Goal: Information Seeking & Learning: Learn about a topic

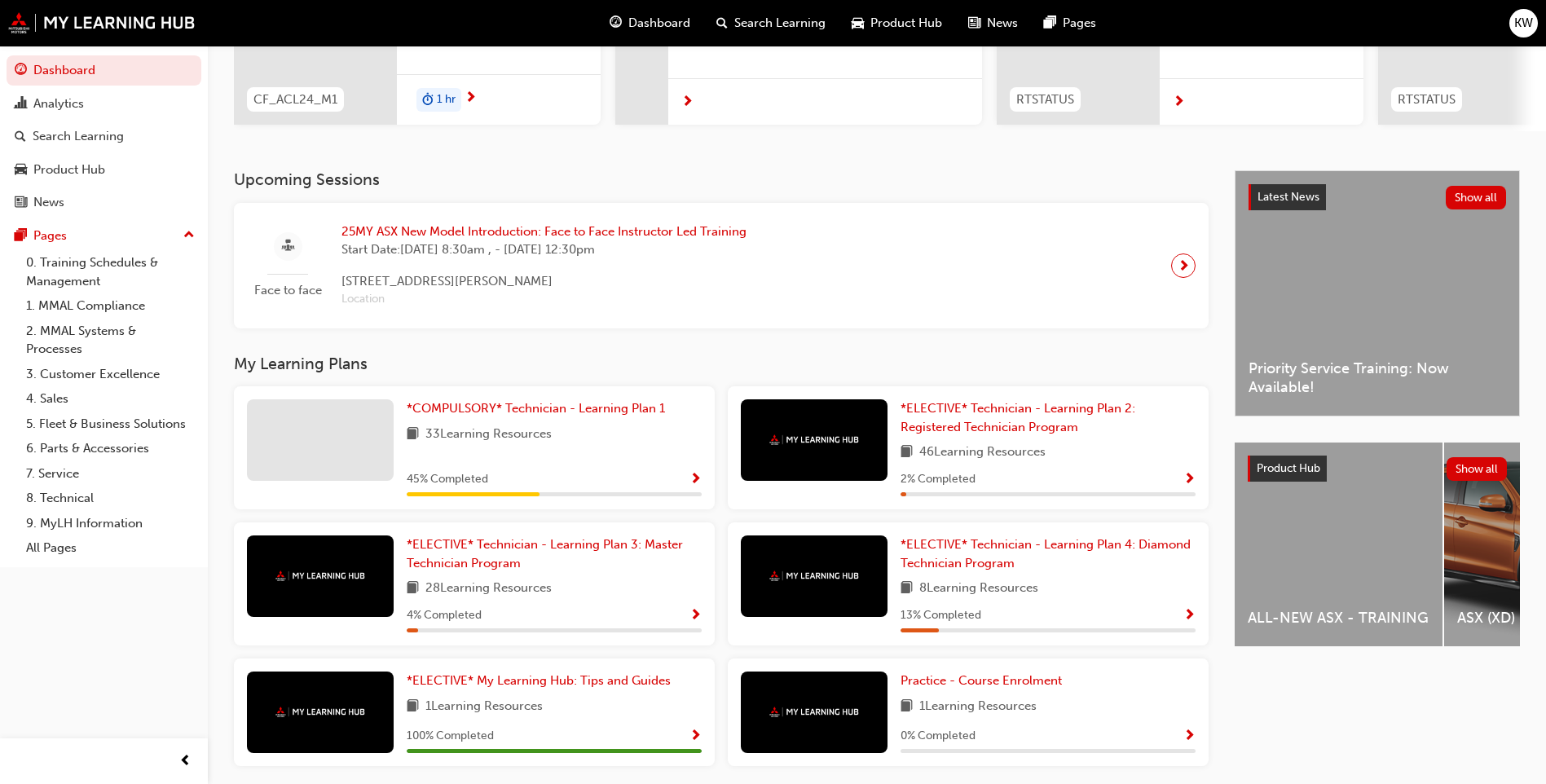
scroll to position [163, 0]
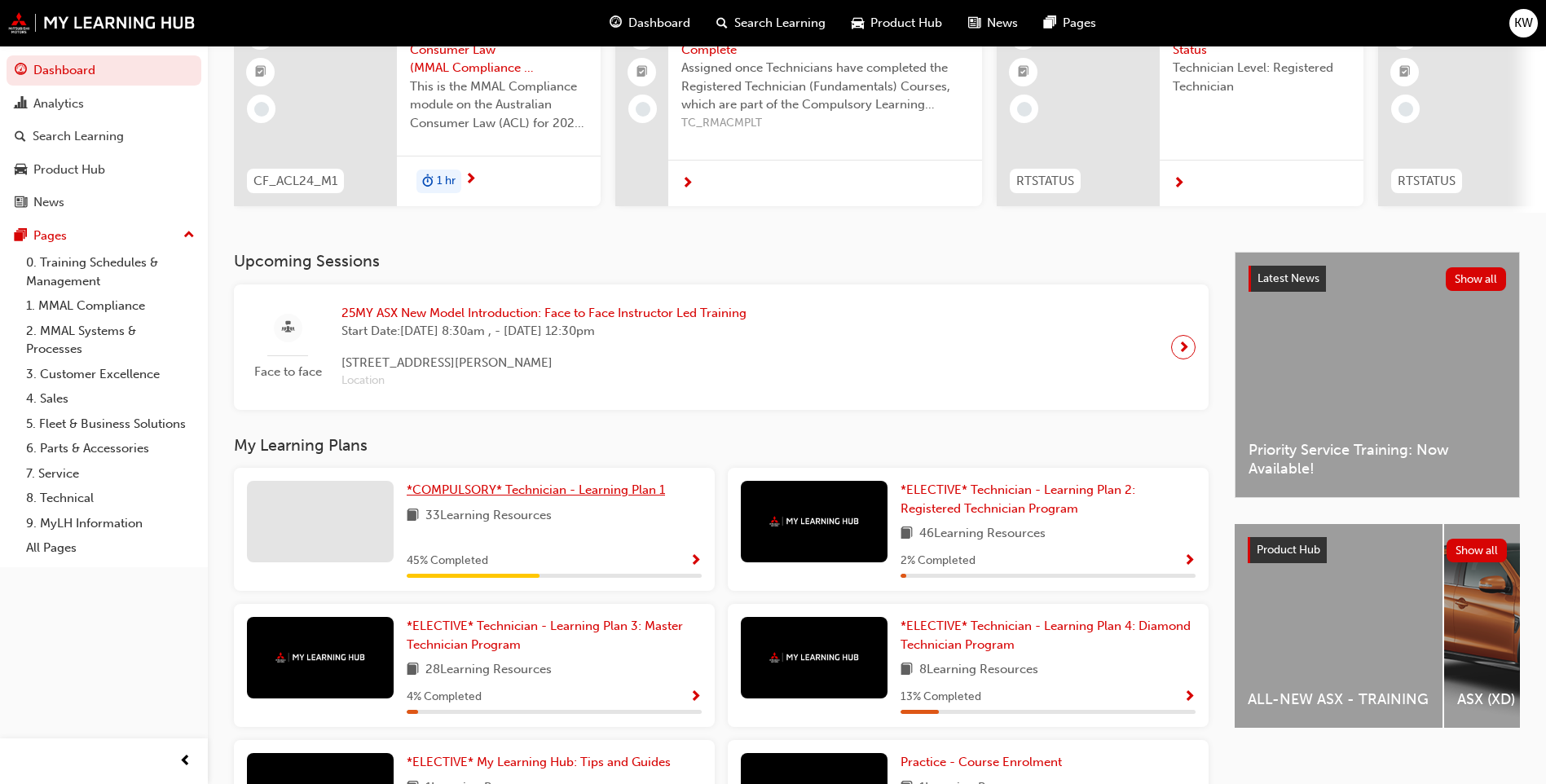
click at [501, 495] on span "*COMPULSORY* Technician - Learning Plan 1" at bounding box center [536, 490] width 258 height 15
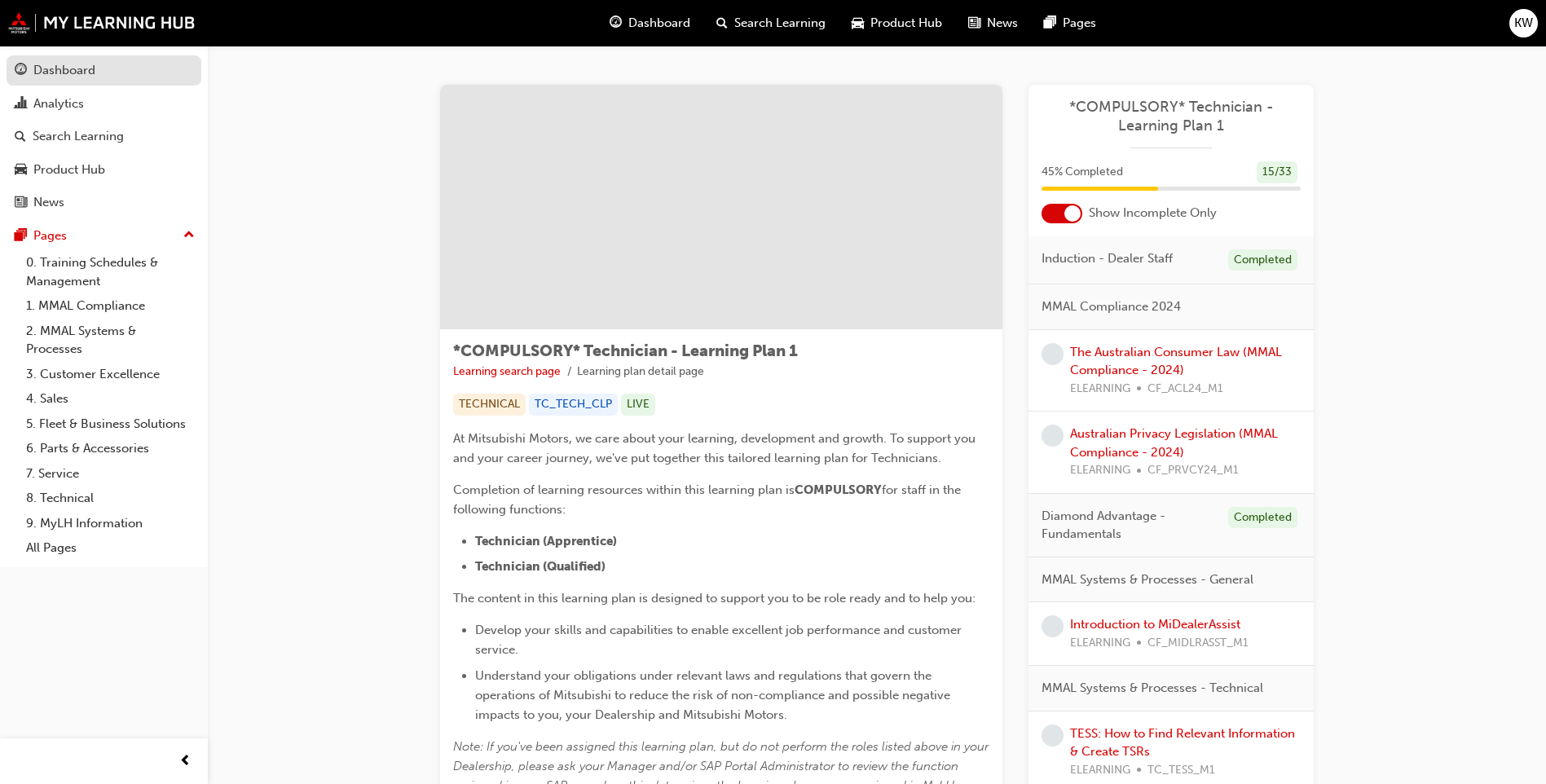
click at [50, 75] on div "Dashboard" at bounding box center [65, 70] width 62 height 19
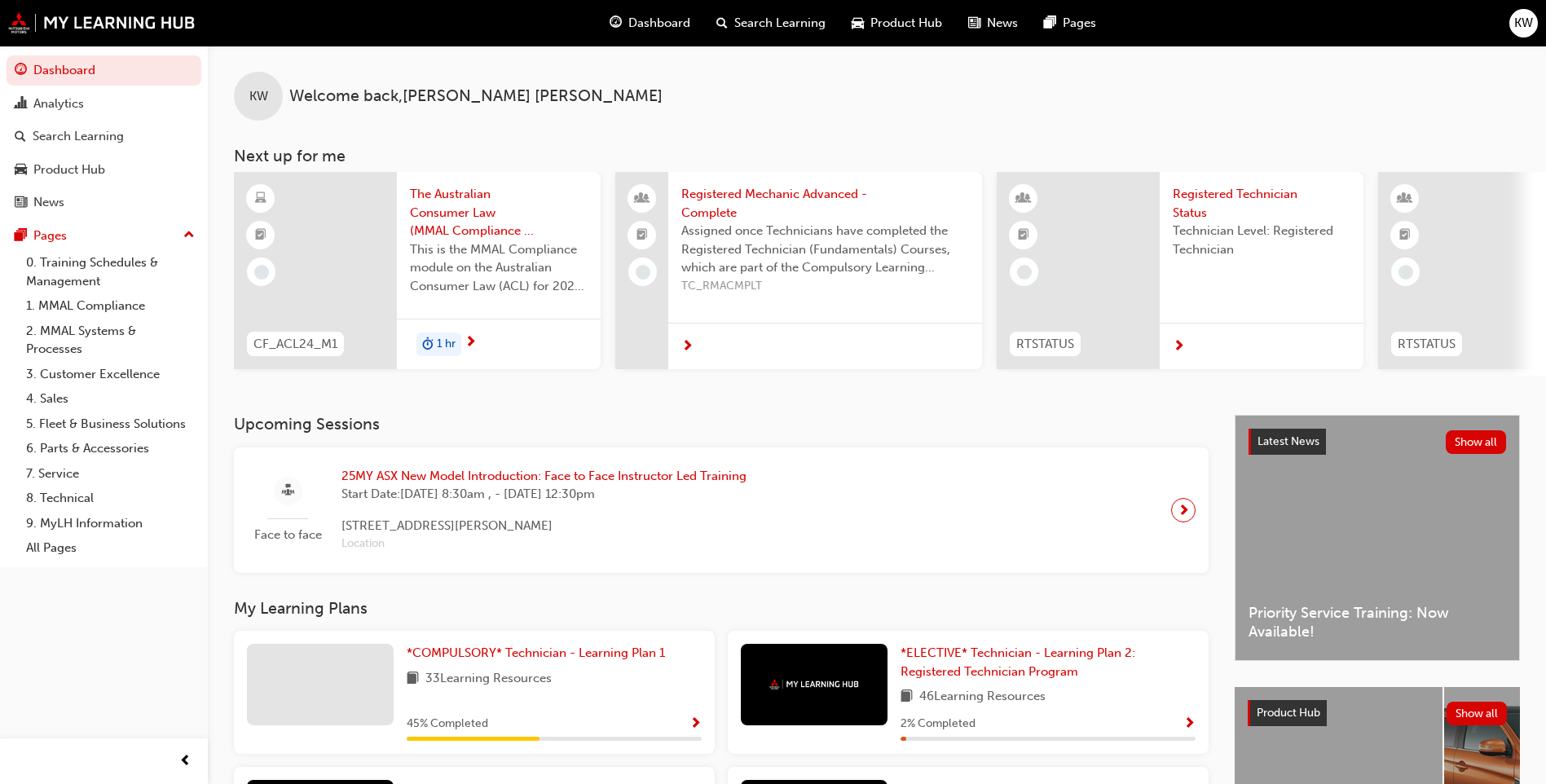
click at [517, 483] on span "25MY ASX New Model Introduction: Face to Face Instructor Led Training" at bounding box center [544, 476] width 405 height 19
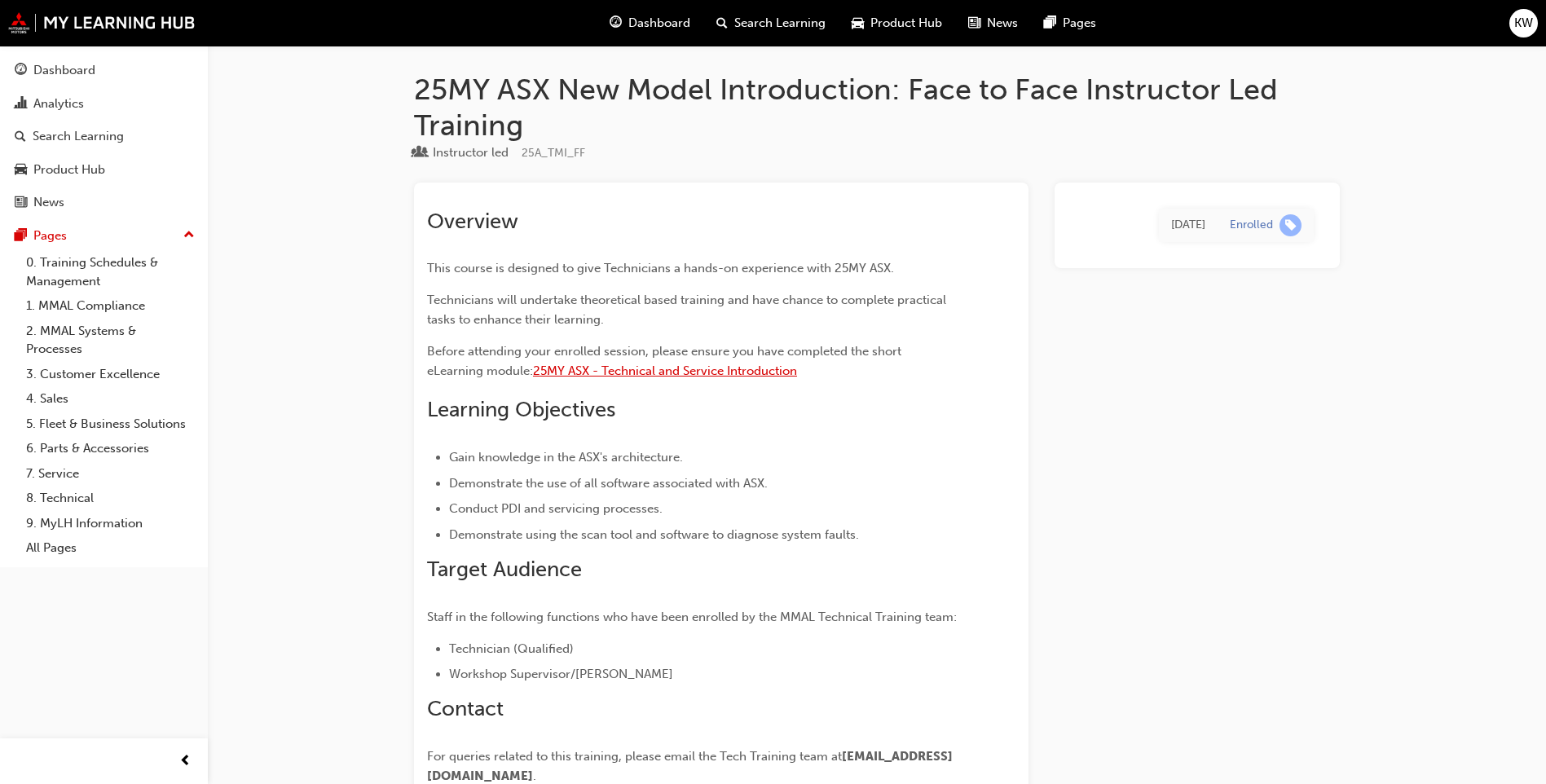
click at [639, 371] on span "25MY ASX - Technical and Service Introduction" at bounding box center [665, 370] width 264 height 15
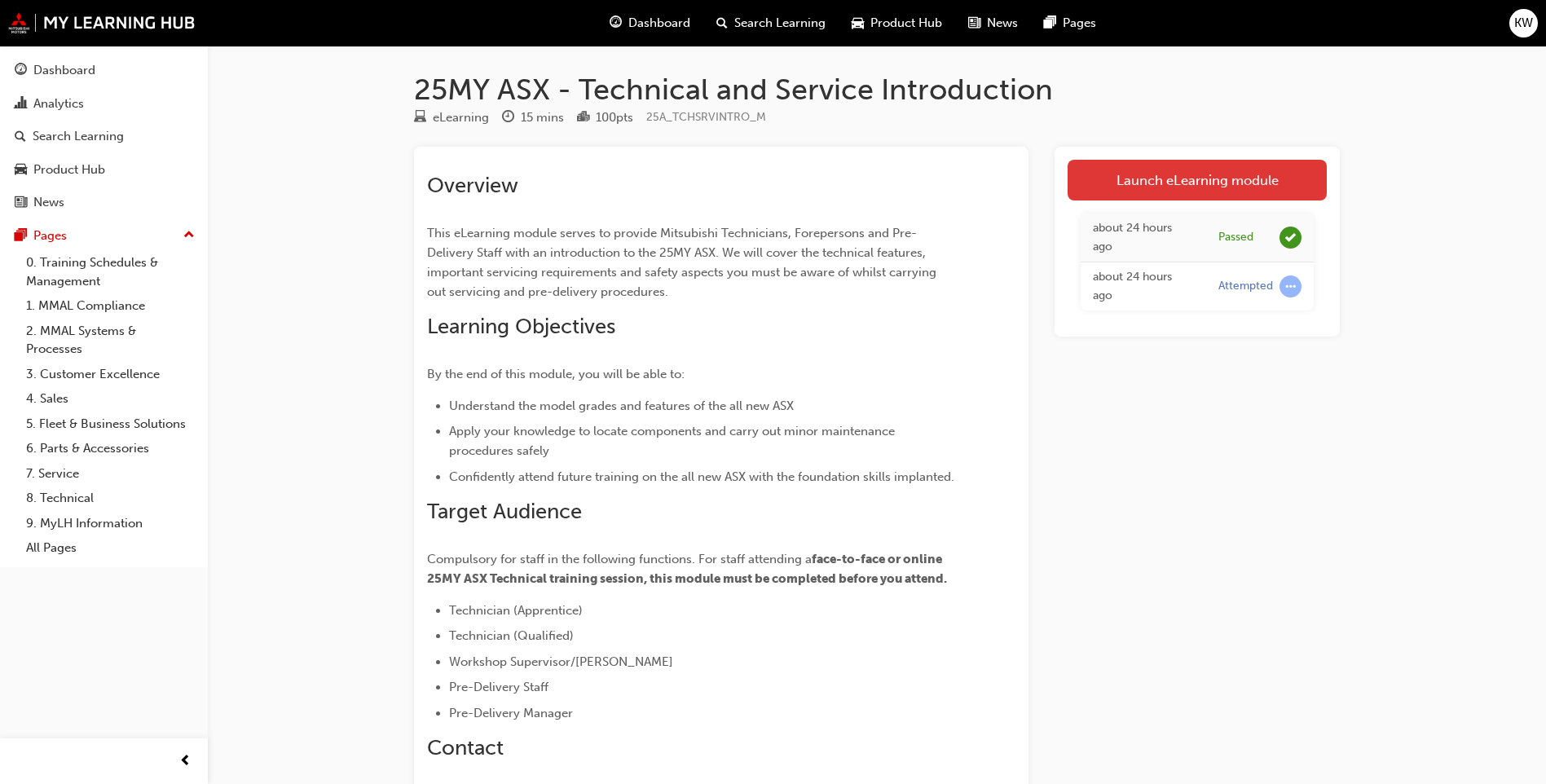
click at [1157, 180] on link "Launch eLearning module" at bounding box center [1197, 180] width 259 height 41
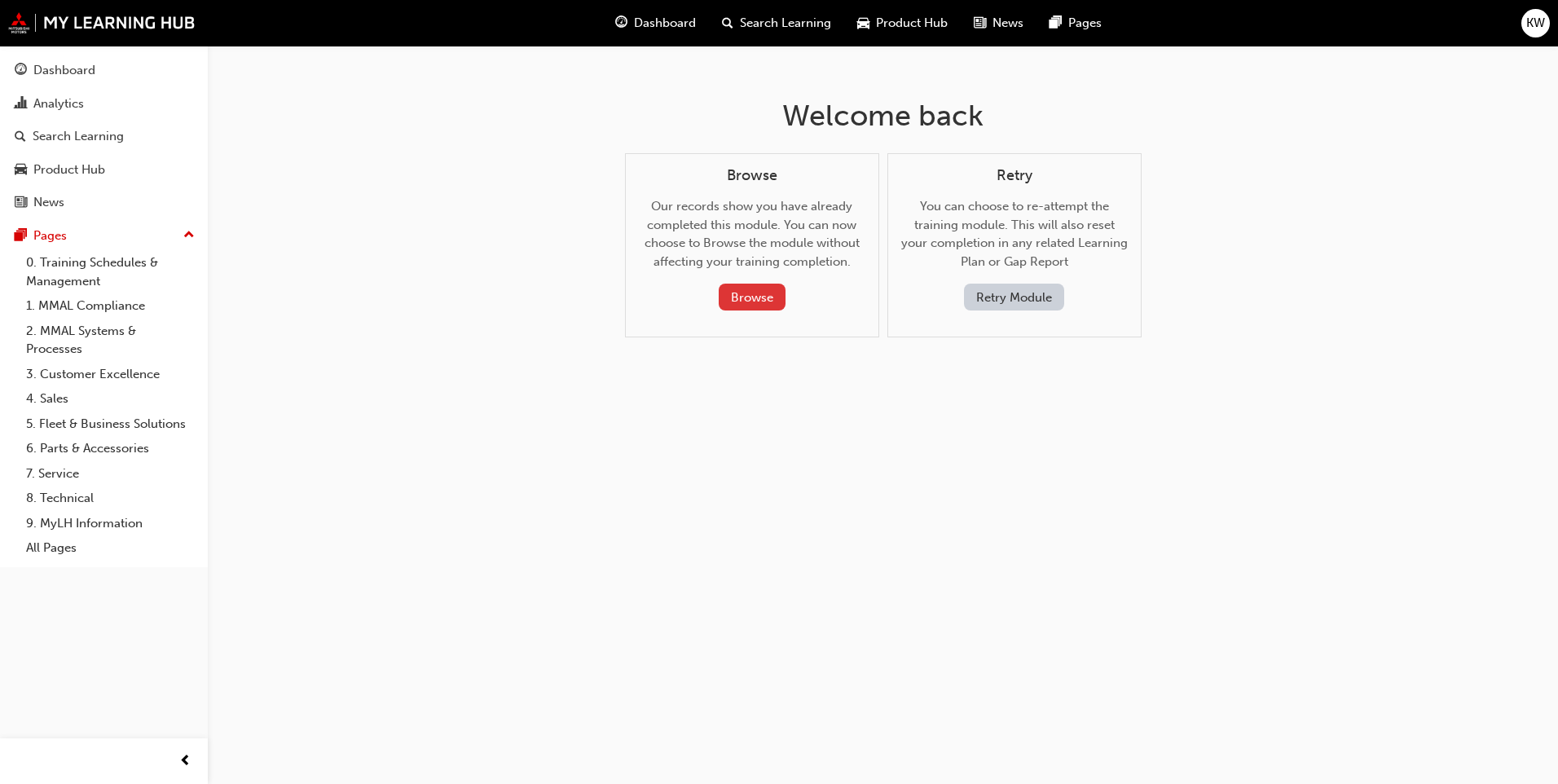
click at [752, 296] on button "Browse" at bounding box center [752, 297] width 67 height 27
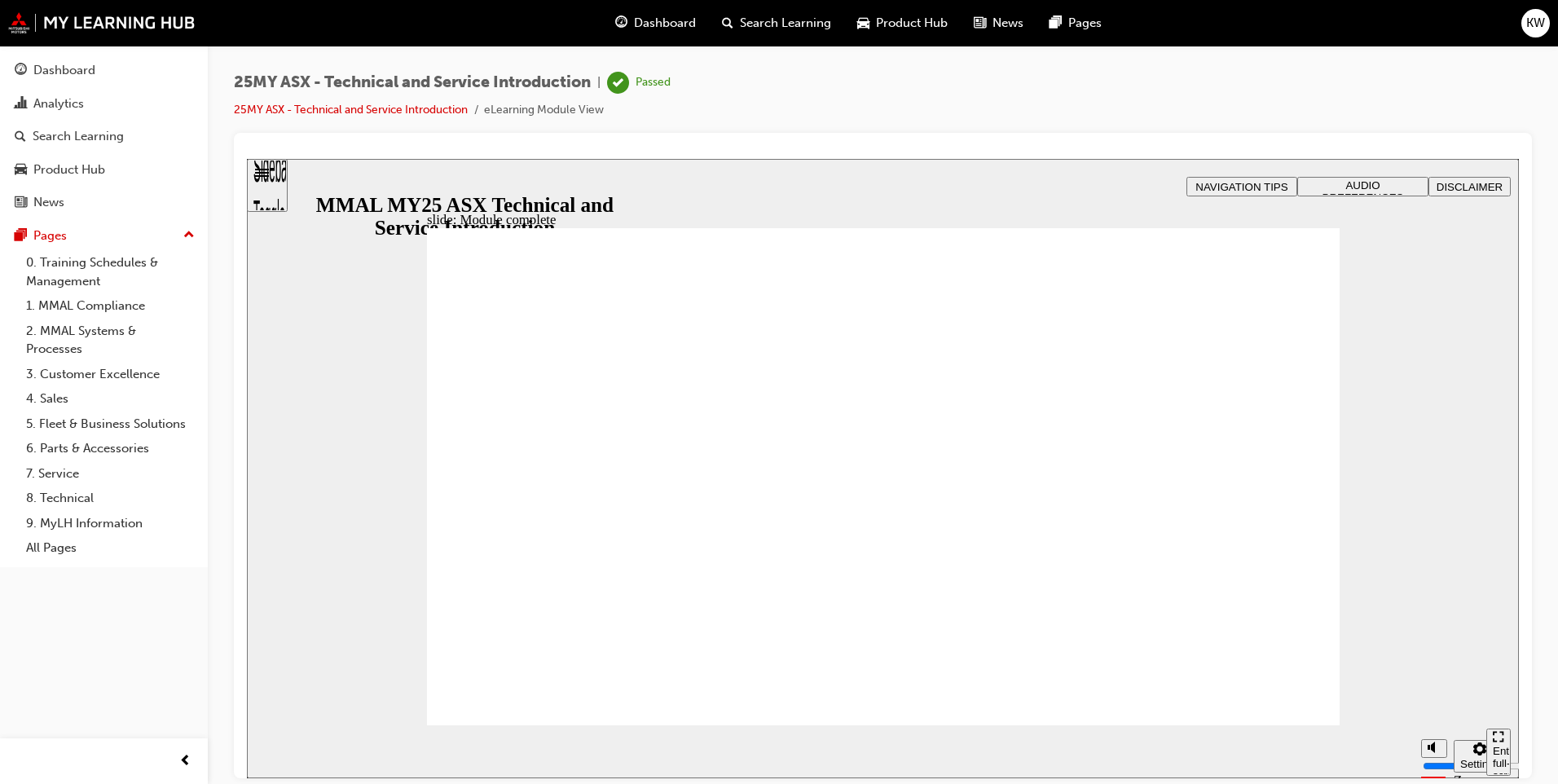
click at [274, 186] on div "Sidebar Toggle" at bounding box center [267, 190] width 27 height 98
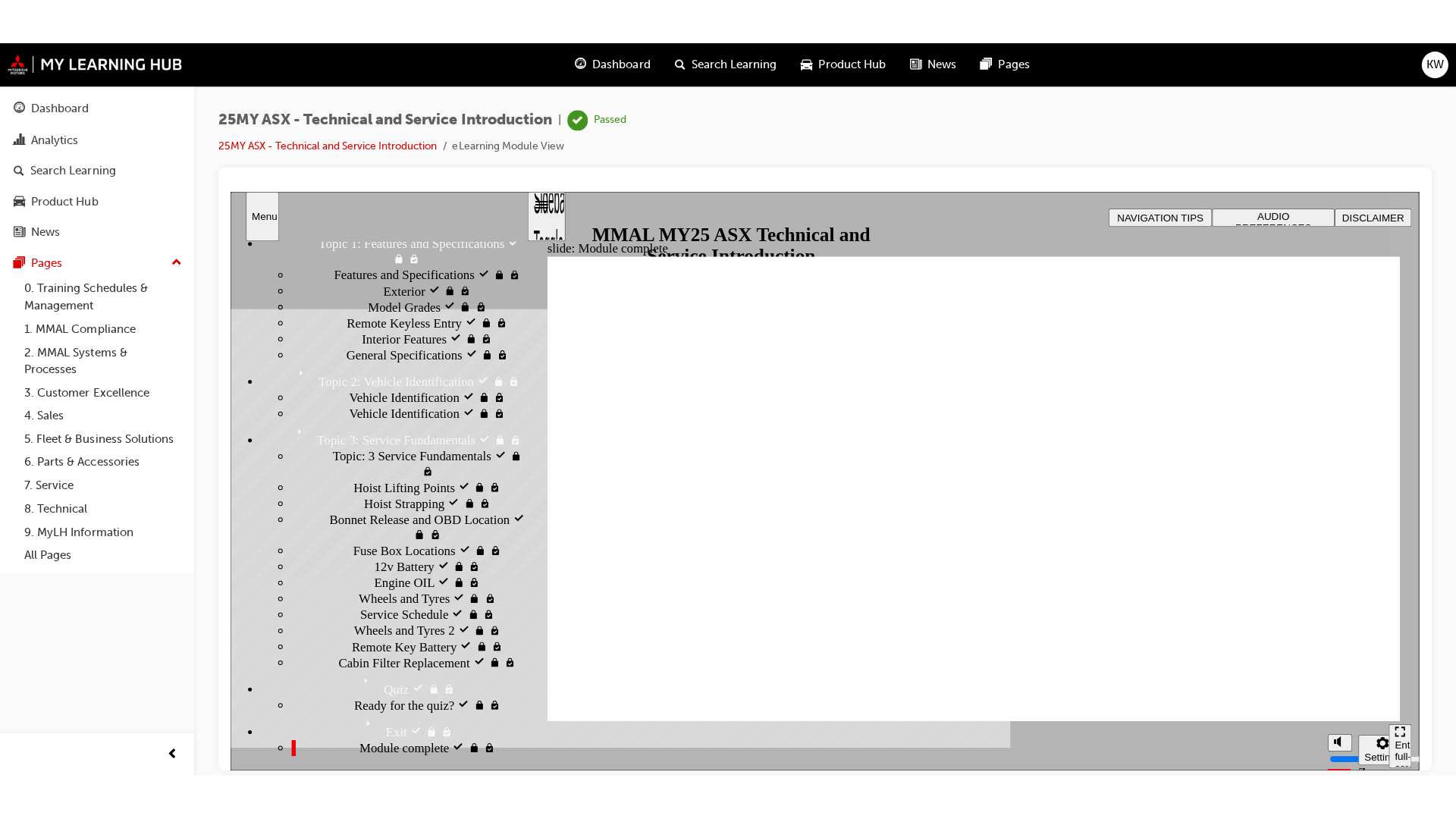
scroll to position [227, 0]
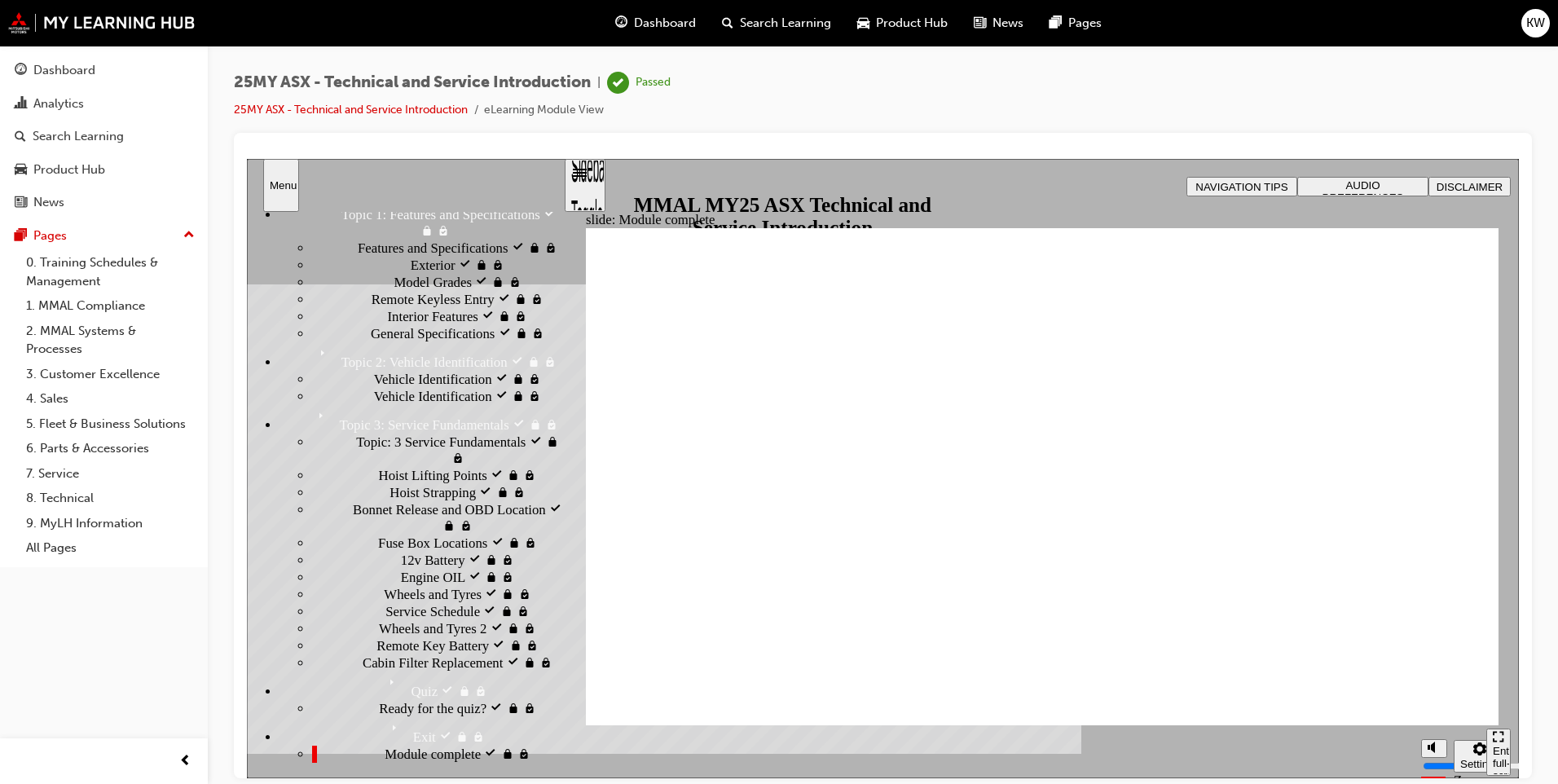
click at [380, 483] on span "Hoist Lifting Points visited" at bounding box center [454, 474] width 149 height 16
click at [390, 499] on span "Hoist Strapping visited" at bounding box center [453, 491] width 126 height 16
click at [282, 182] on div "Menu" at bounding box center [281, 185] width 23 height 12
click at [599, 186] on div "Sidebar Toggle" at bounding box center [584, 190] width 27 height 98
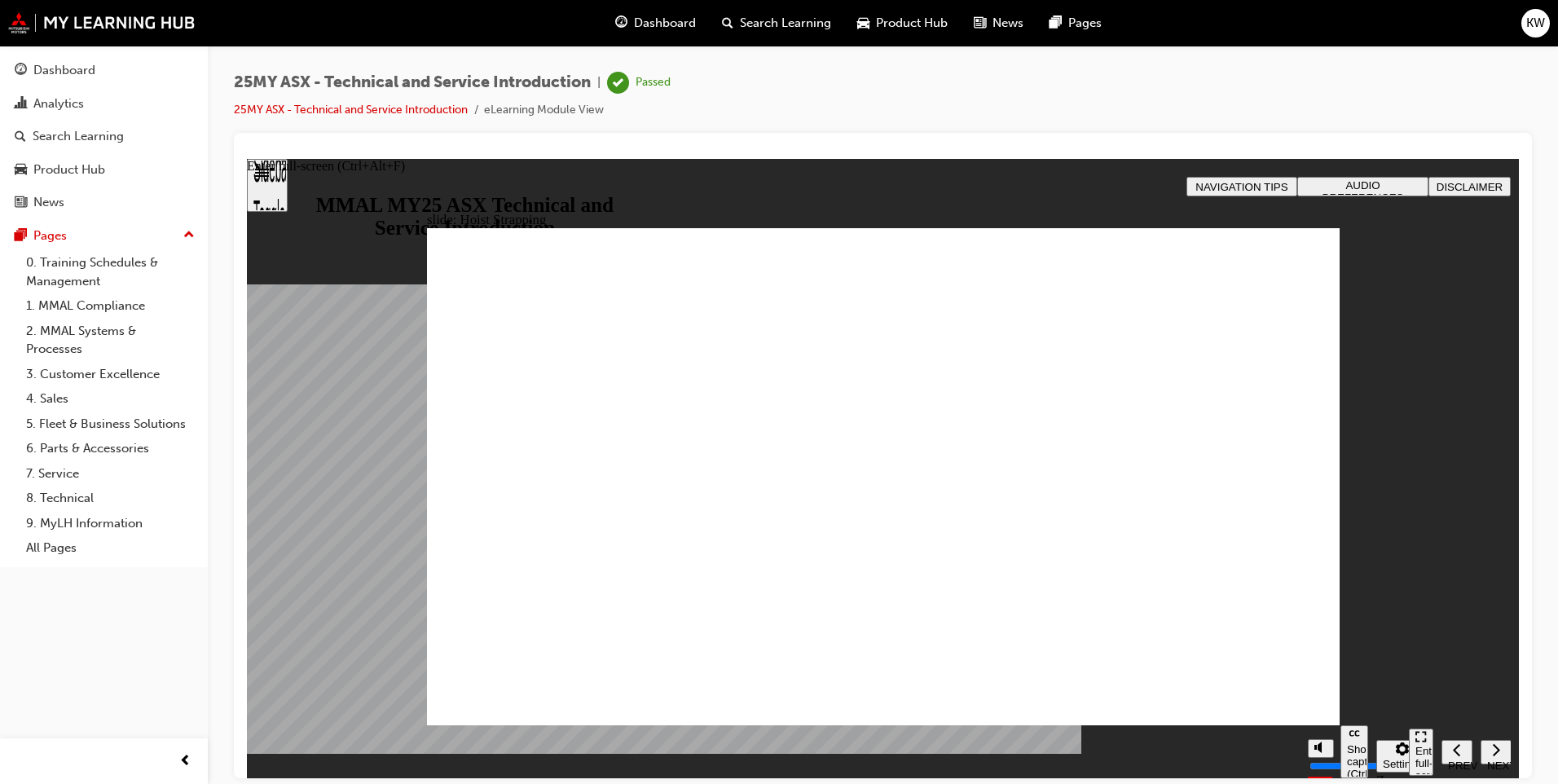
click at [1421, 742] on icon "Enter full-screen (Ctrl+Alt+F)" at bounding box center [1421, 735] width 11 height 11
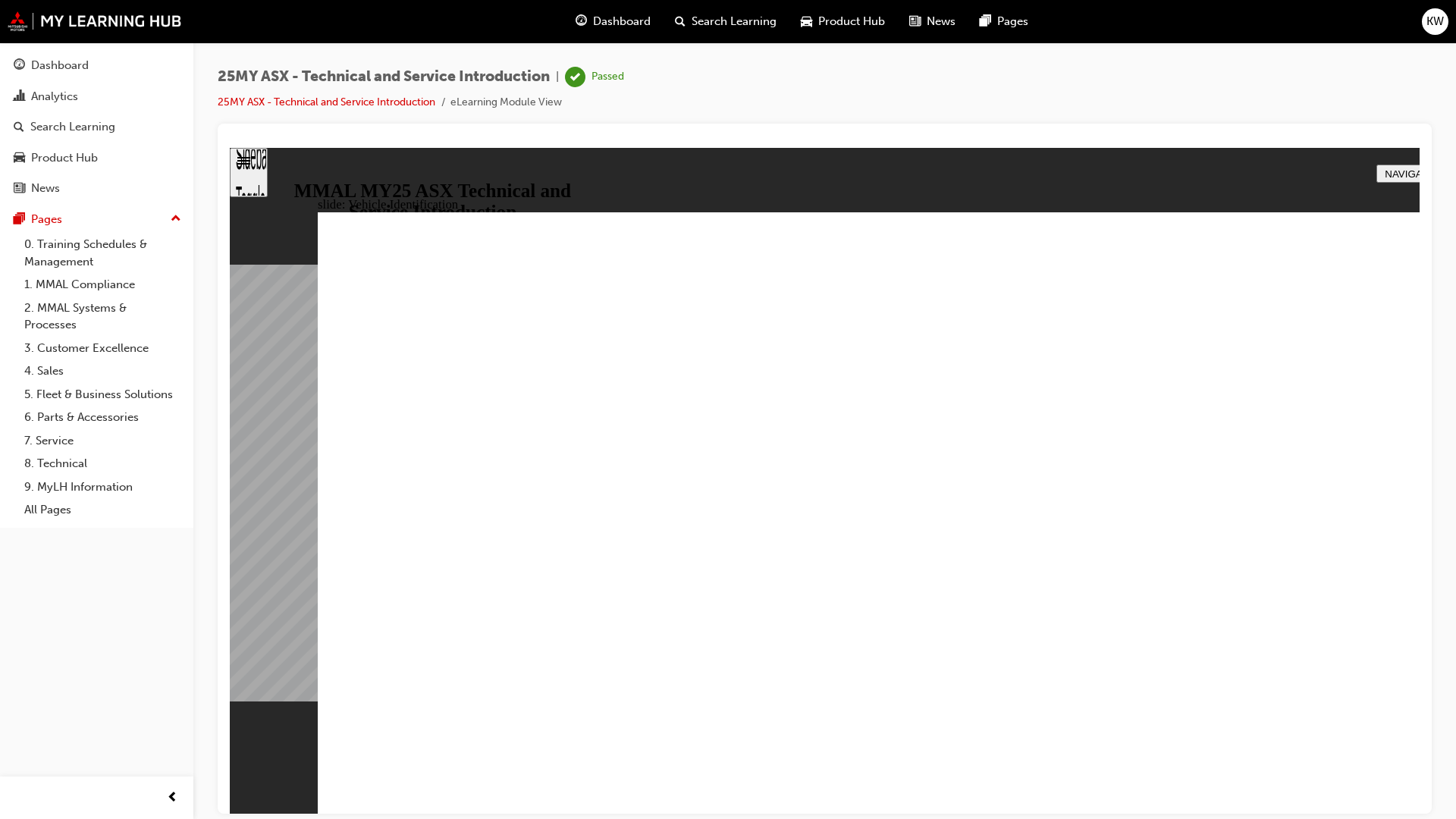
drag, startPoint x: 1550, startPoint y: 225, endPoint x: 1509, endPoint y: 261, distance: 54.6
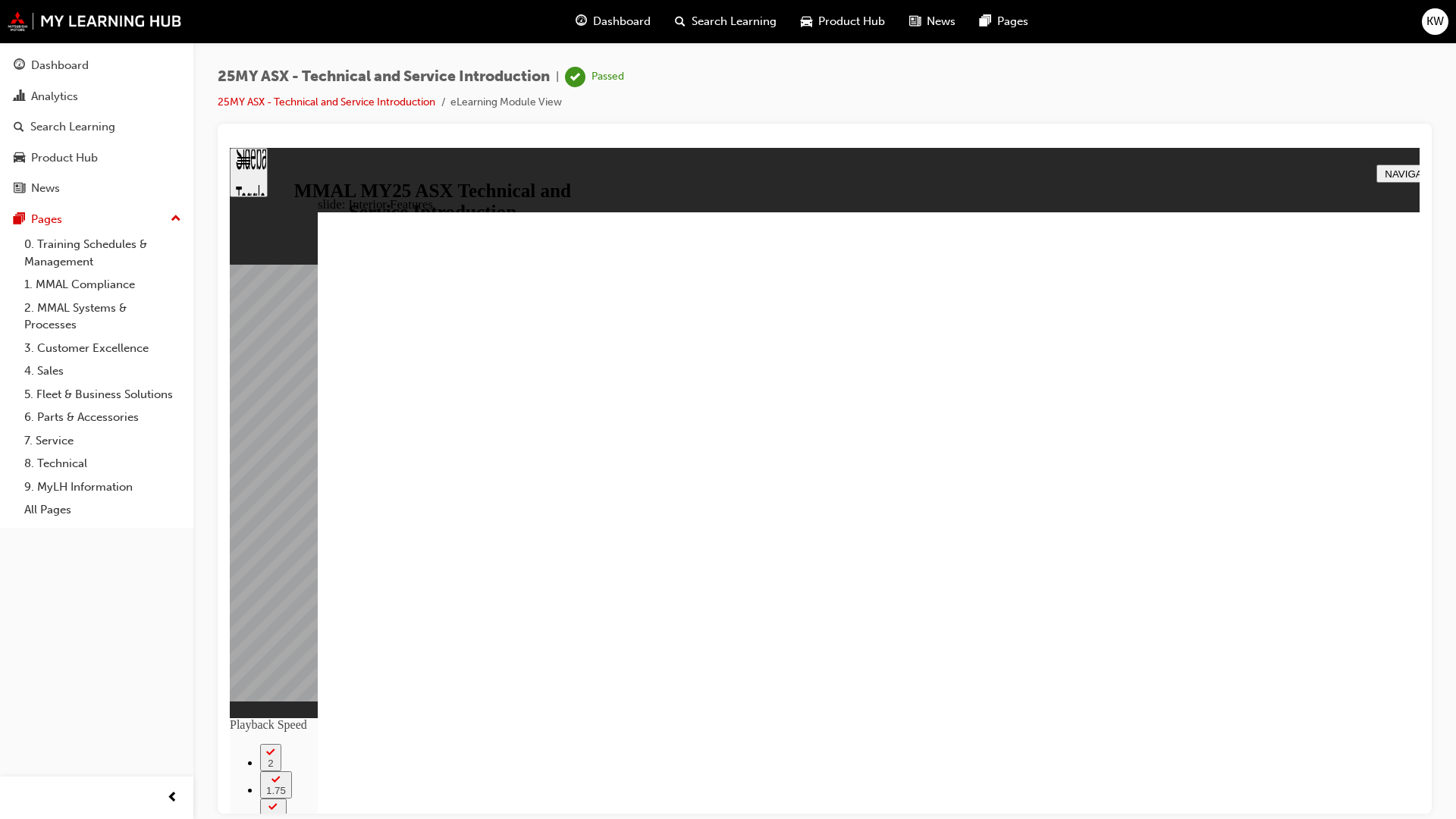
type input "14"
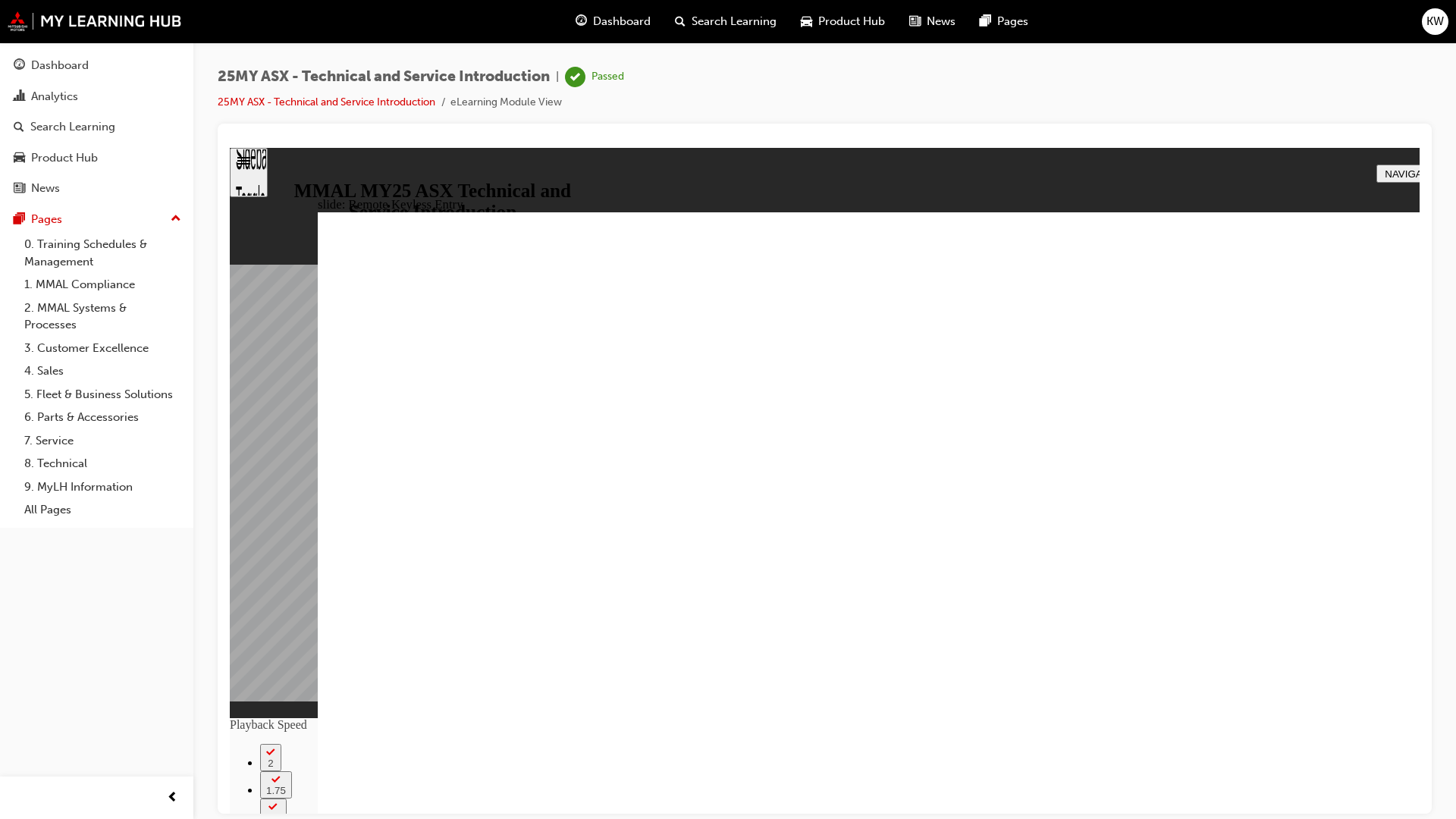
type input "21"
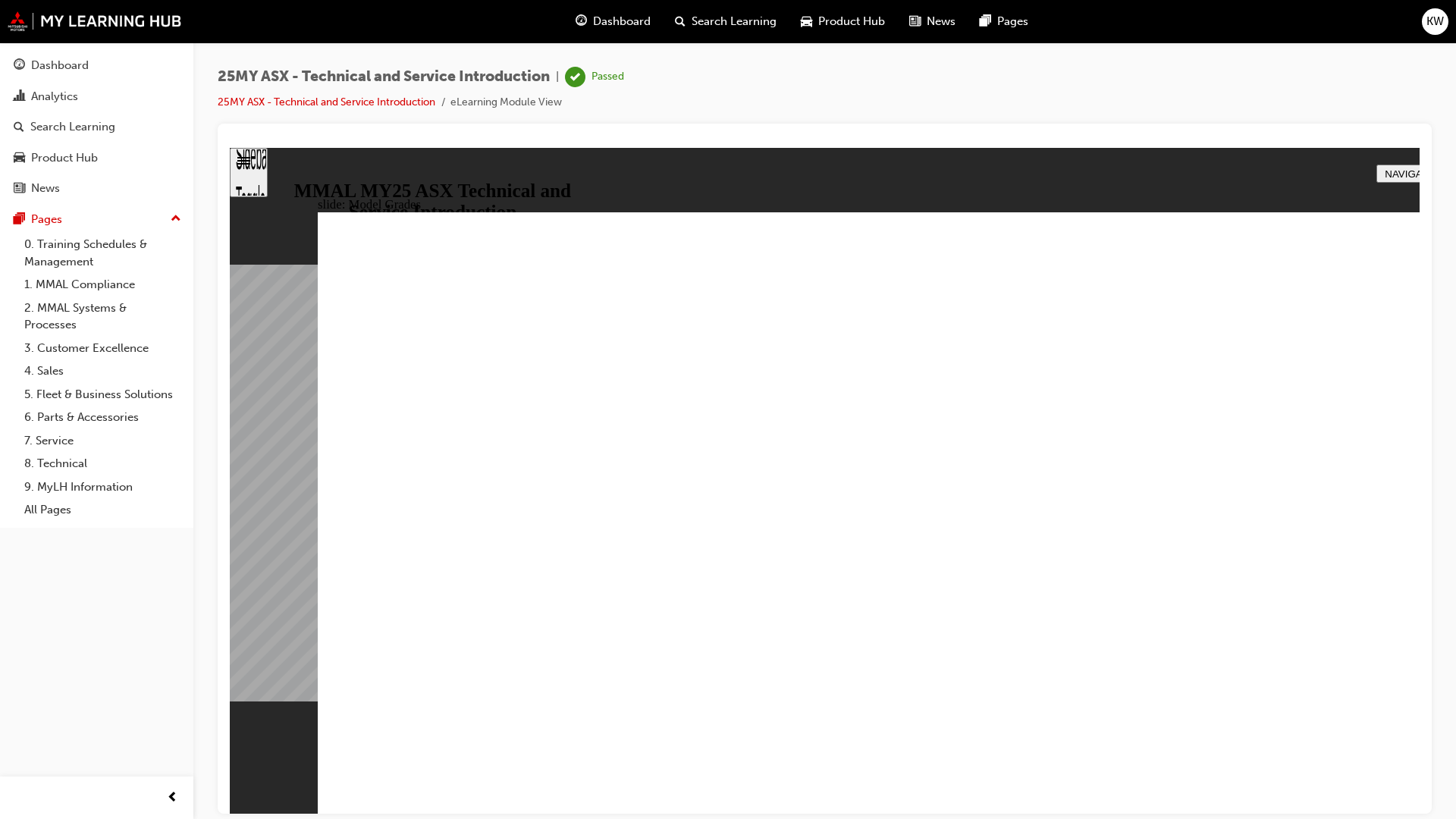
drag, startPoint x: 1528, startPoint y: 211, endPoint x: 1530, endPoint y: 235, distance: 24.1
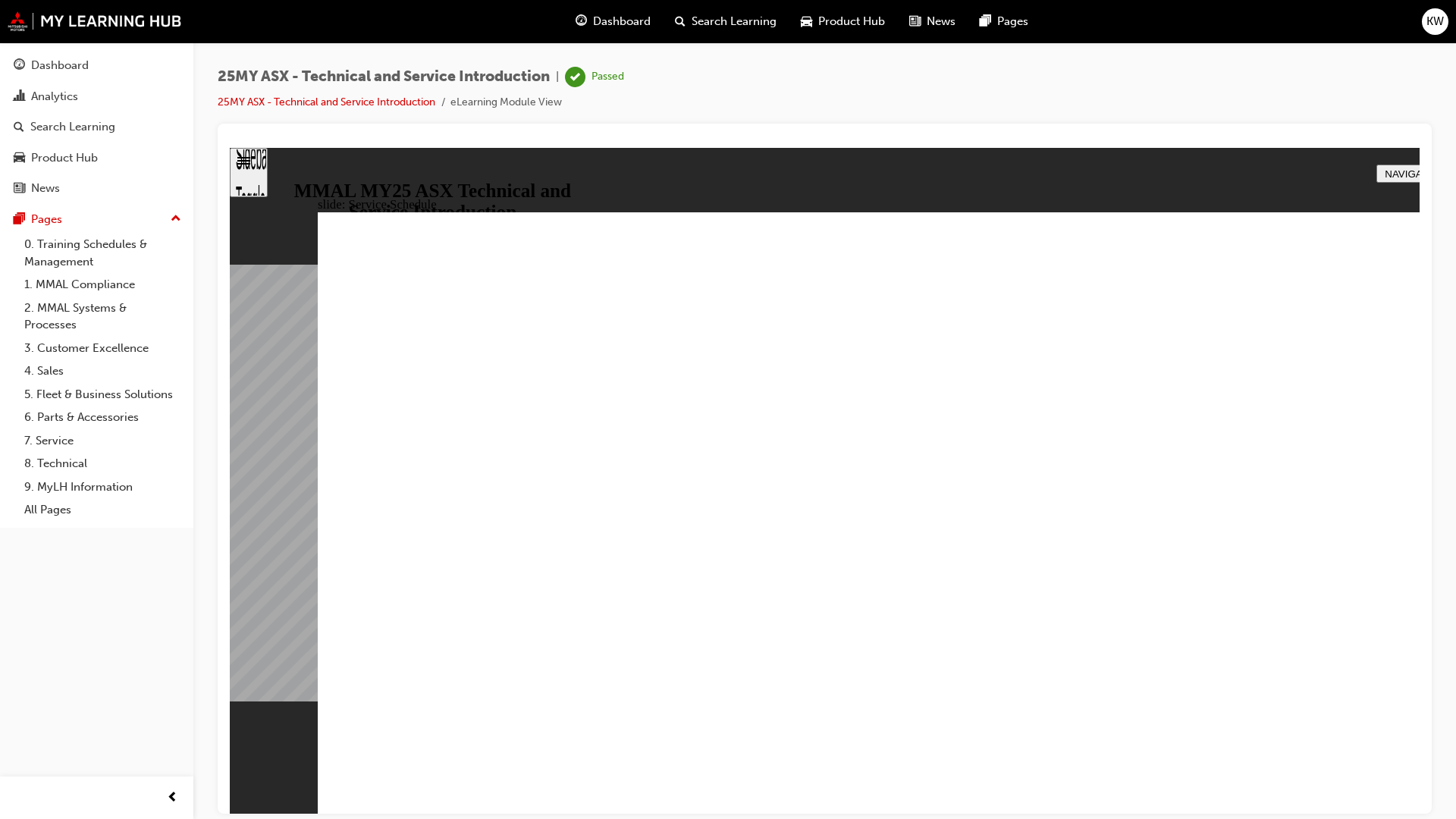
click at [259, 172] on div "Sidebar Toggle" at bounding box center [249, 177] width 26 height 91
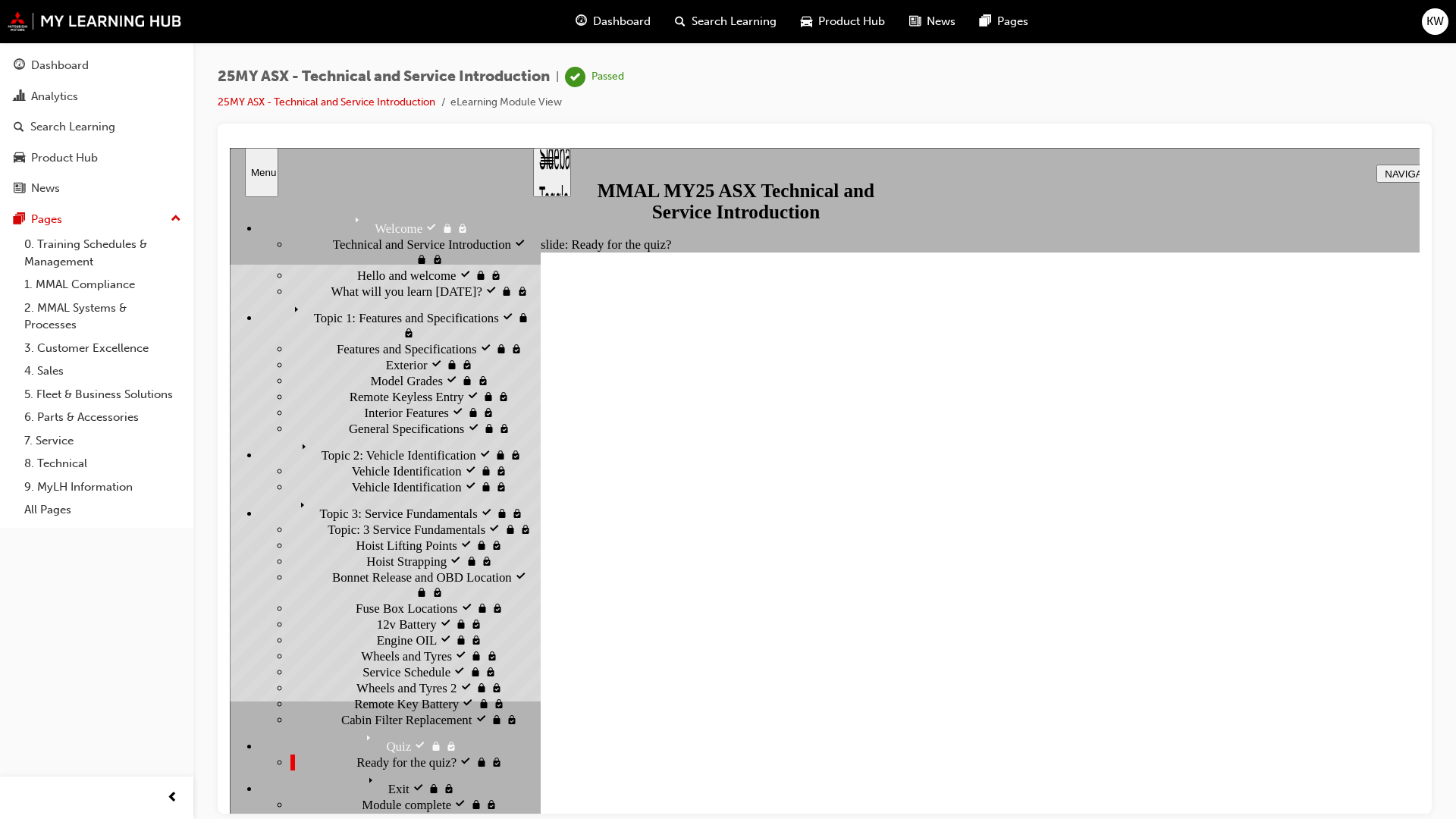
click at [260, 729] on div "Exit visited Exit" at bounding box center [396, 783] width 272 height 26
click at [362, 729] on span "Module complete" at bounding box center [407, 804] width 90 height 15
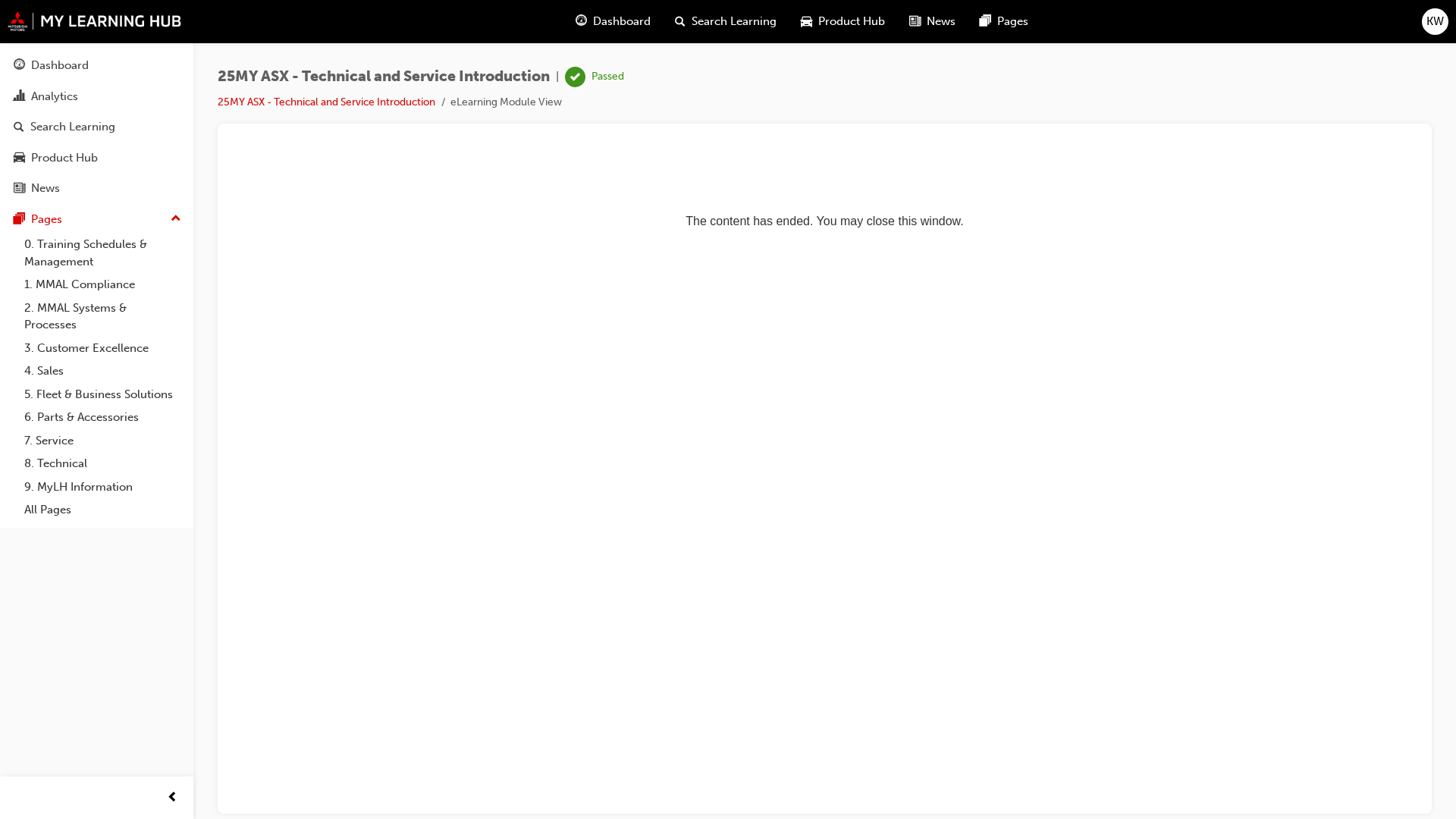
click at [1030, 221] on p "The content has ended. You may close this window." at bounding box center [825, 193] width 1178 height 68
